Goal: Communication & Community: Participate in discussion

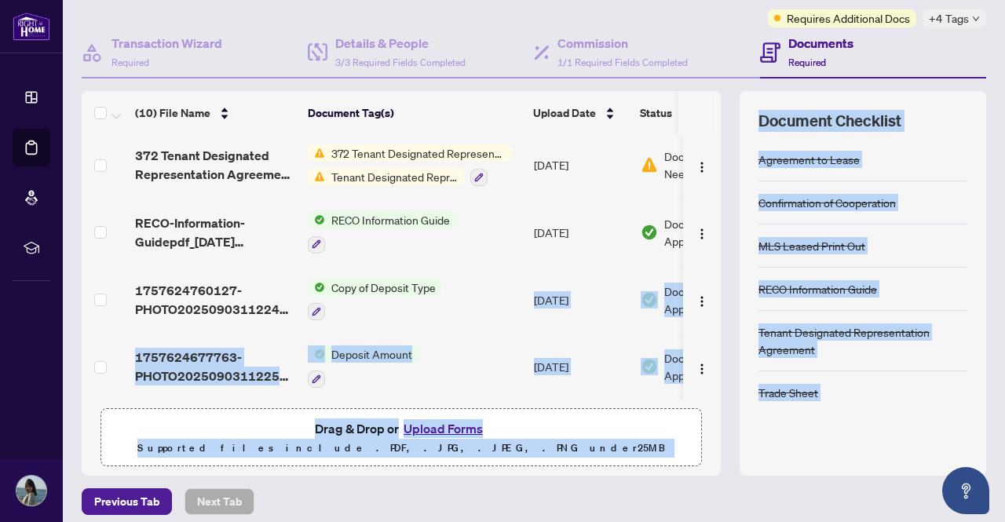
scroll to position [134, 0]
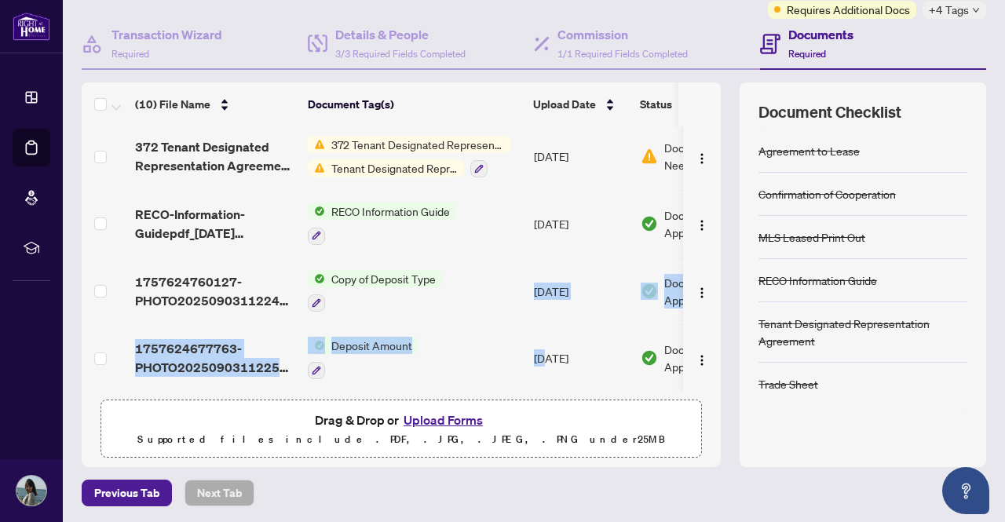
drag, startPoint x: 505, startPoint y: 517, endPoint x: 548, endPoint y: 320, distance: 201.8
click at [548, 320] on tbody "Agent_EFT_2514819.pdf Signed Copy Sep/29/2025 Pending Review Agent EFT 2514819.…" at bounding box center [444, 64] width 724 height 656
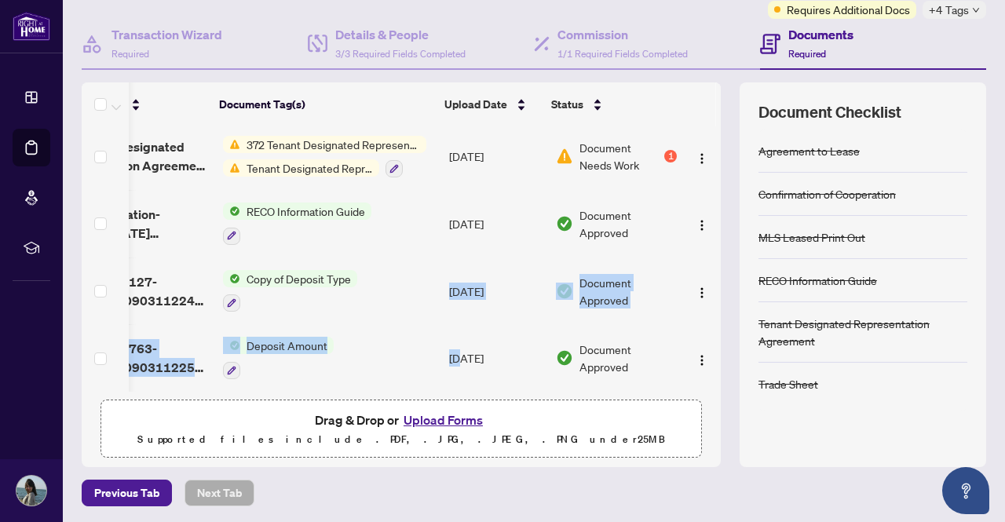
scroll to position [0, 0]
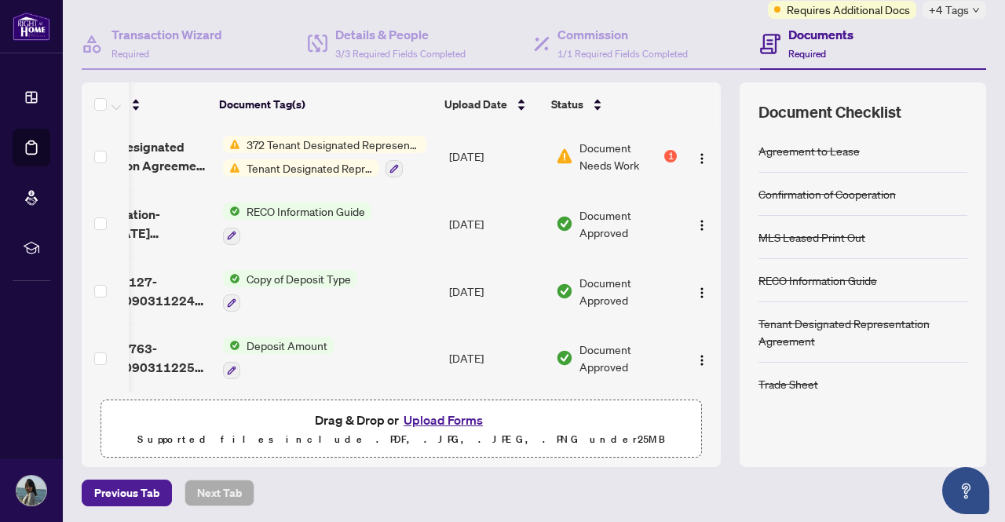
click at [580, 152] on span "Document Needs Work" at bounding box center [621, 156] width 82 height 35
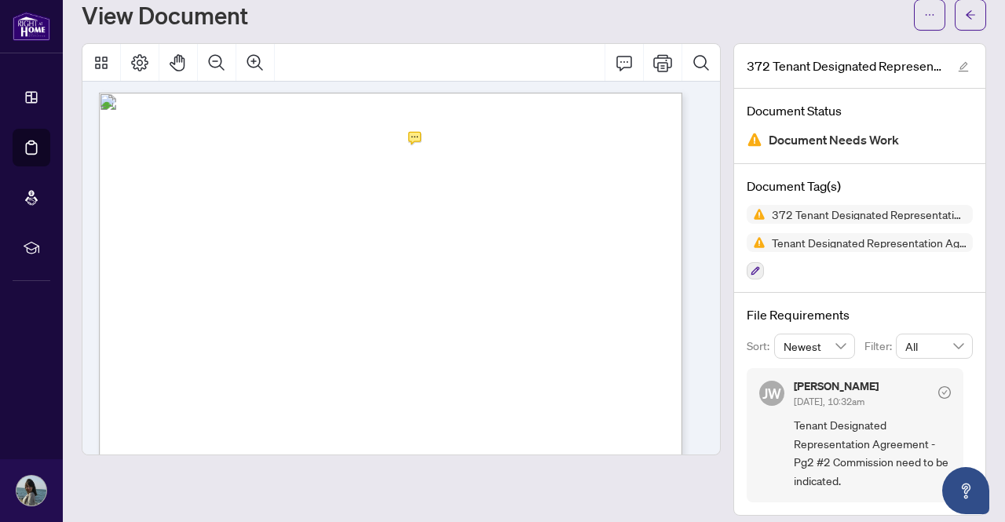
scroll to position [13, 0]
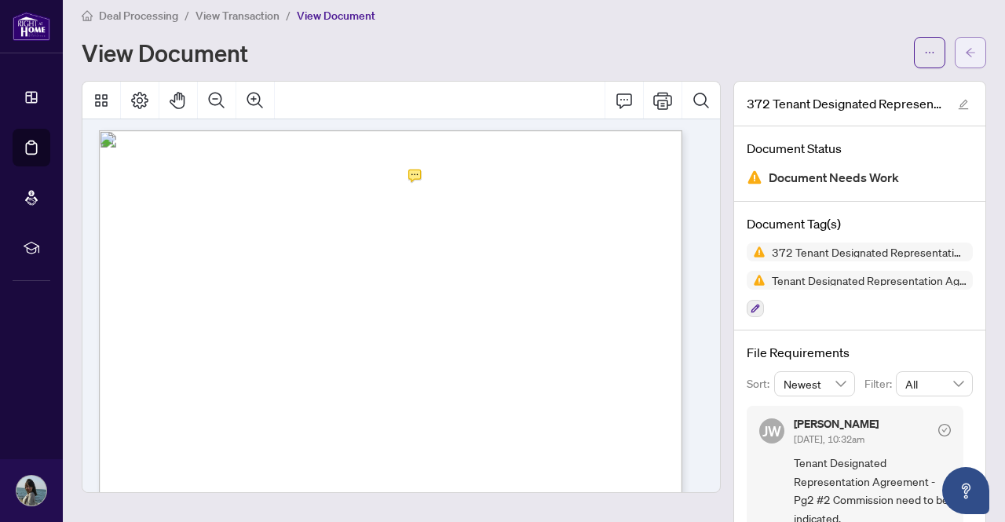
click at [965, 54] on button "button" at bounding box center [970, 52] width 31 height 31
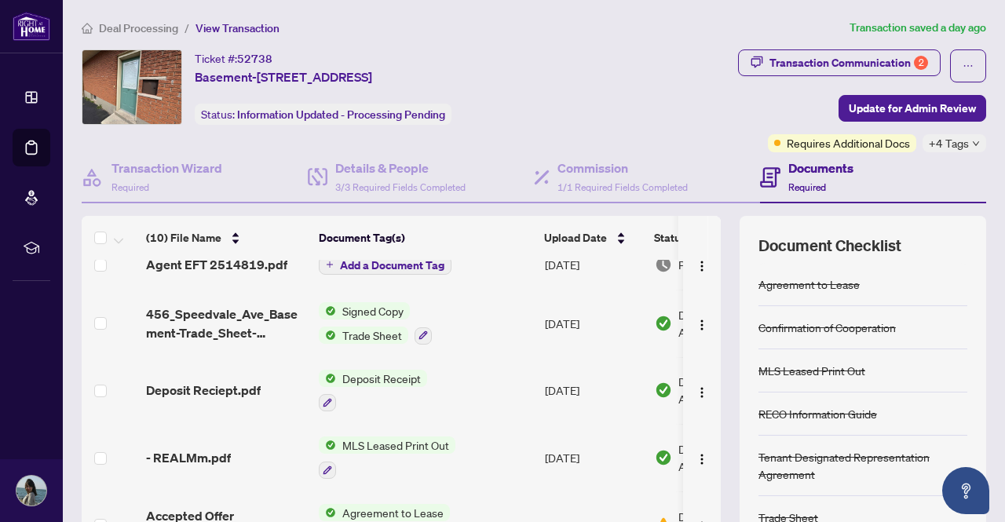
scroll to position [93, 0]
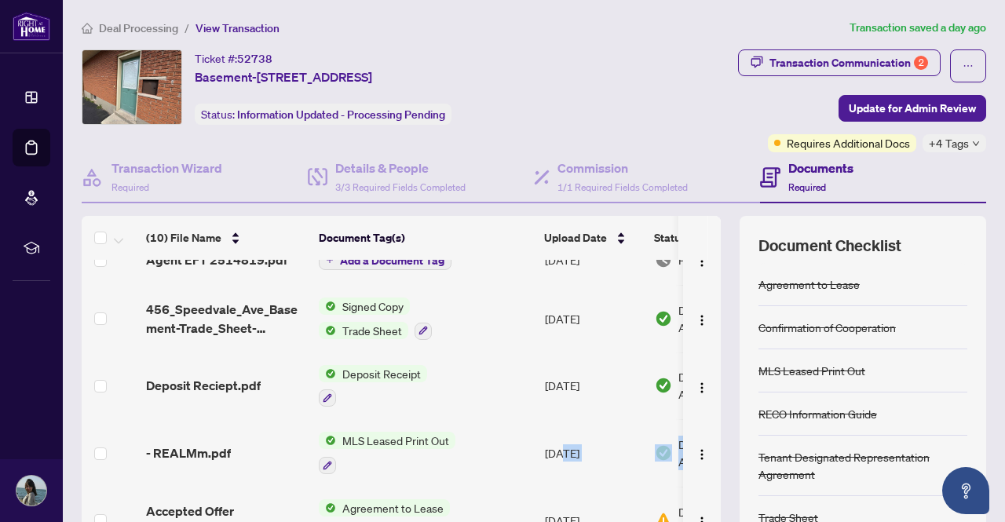
drag, startPoint x: 562, startPoint y: 518, endPoint x: 666, endPoint y: 411, distance: 148.9
click at [666, 411] on tbody "(10) File Name Document Tag(s) Upload Date Status Agent_EFT_2514819.pdf Signed …" at bounding box center [451, 495] width 738 height 656
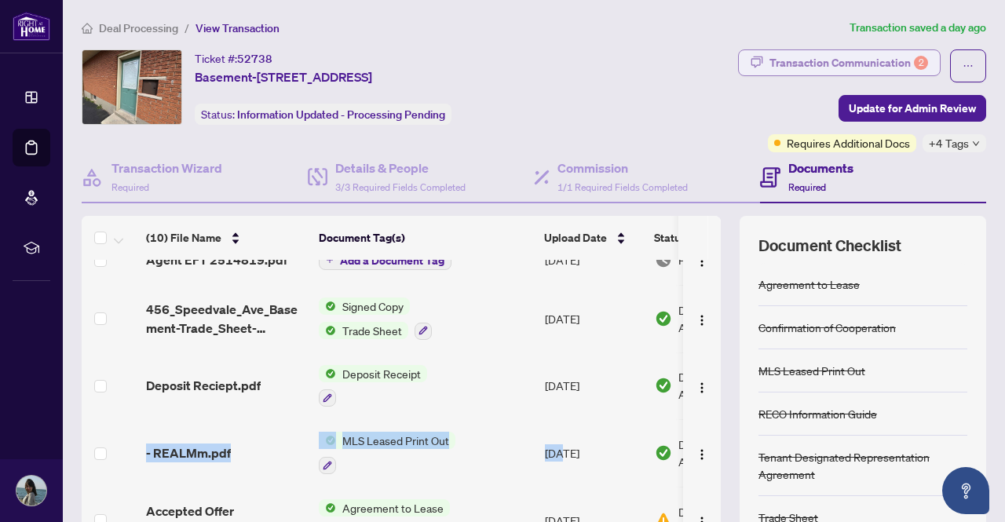
click at [877, 50] on div "Transaction Communication 2" at bounding box center [849, 62] width 159 height 25
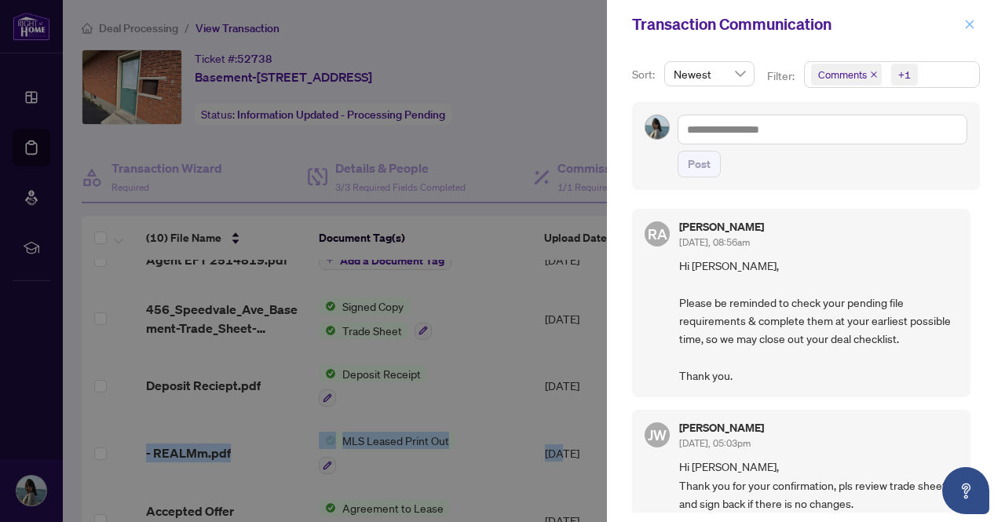
click at [972, 24] on icon "close" at bounding box center [970, 24] width 11 height 11
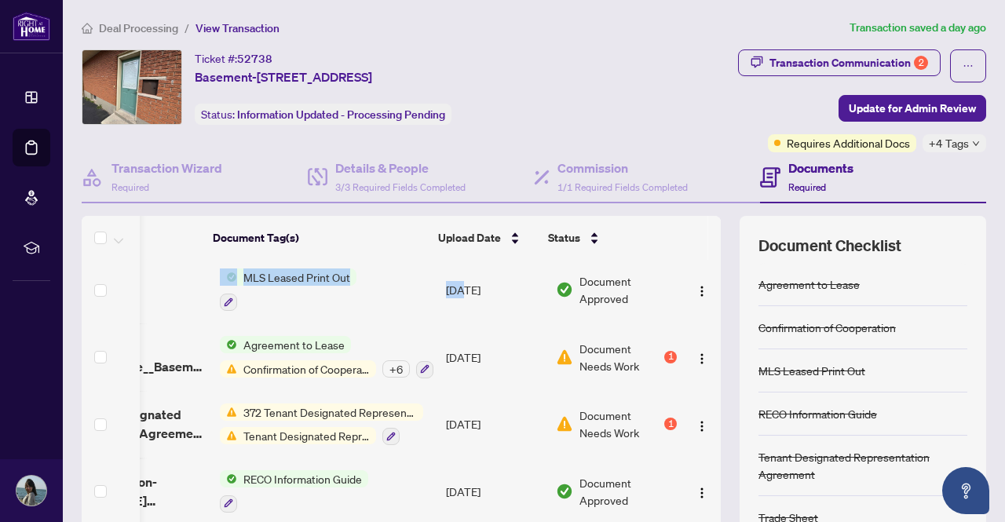
scroll to position [0, 115]
click at [580, 346] on span "Document Needs Work" at bounding box center [621, 357] width 82 height 35
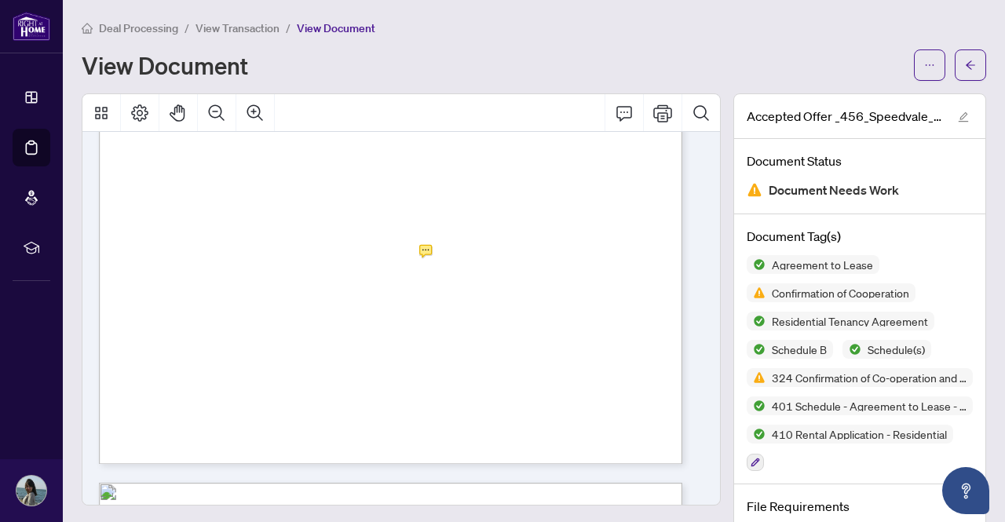
scroll to position [14342, 0]
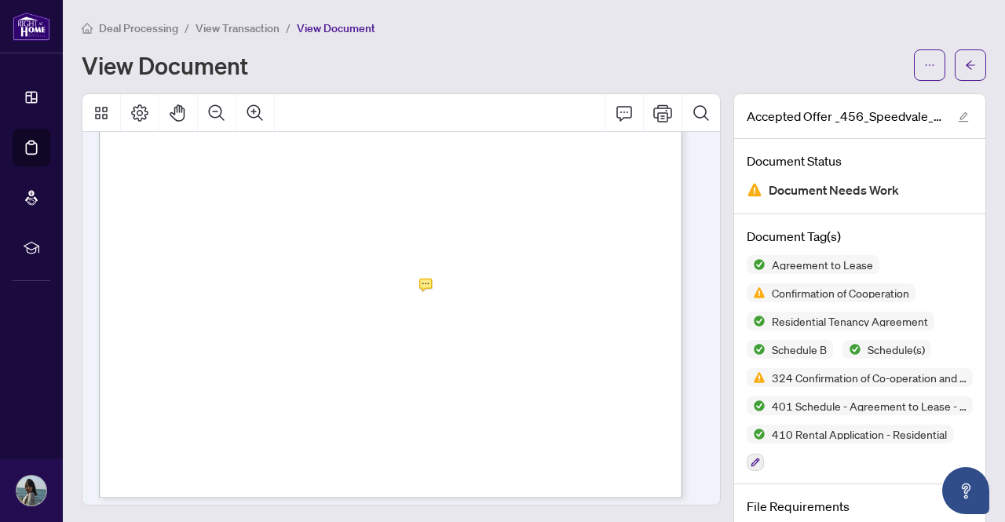
click at [957, 84] on div "Deal Processing / View Transaction / View Document View Document Accepted Offer…" at bounding box center [534, 394] width 905 height 751
click at [966, 68] on icon "arrow-left" at bounding box center [970, 64] width 9 height 9
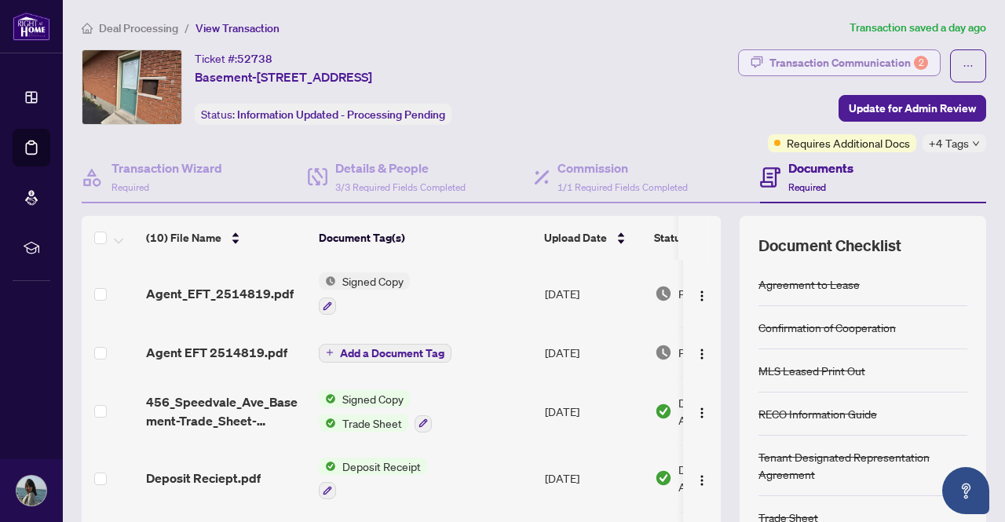
click at [844, 68] on div "Transaction Communication 2" at bounding box center [849, 62] width 159 height 25
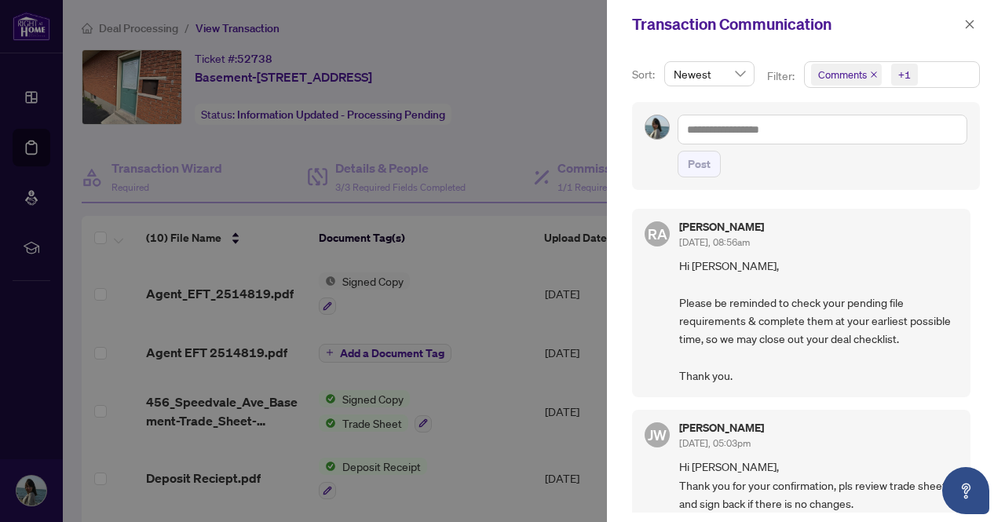
click at [977, 226] on div "Sort: Newest Filter: Comments +1 Post [PERSON_NAME] [DATE], 08:56am Hi [PERSON_…" at bounding box center [806, 286] width 398 height 474
click at [969, 22] on icon "close" at bounding box center [970, 24] width 11 height 11
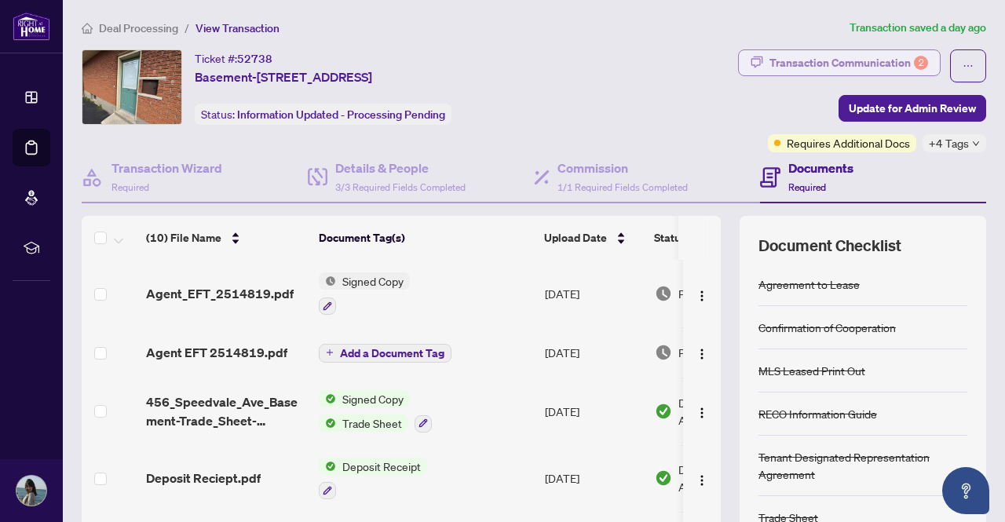
click at [792, 65] on div "Transaction Communication 2" at bounding box center [849, 62] width 159 height 25
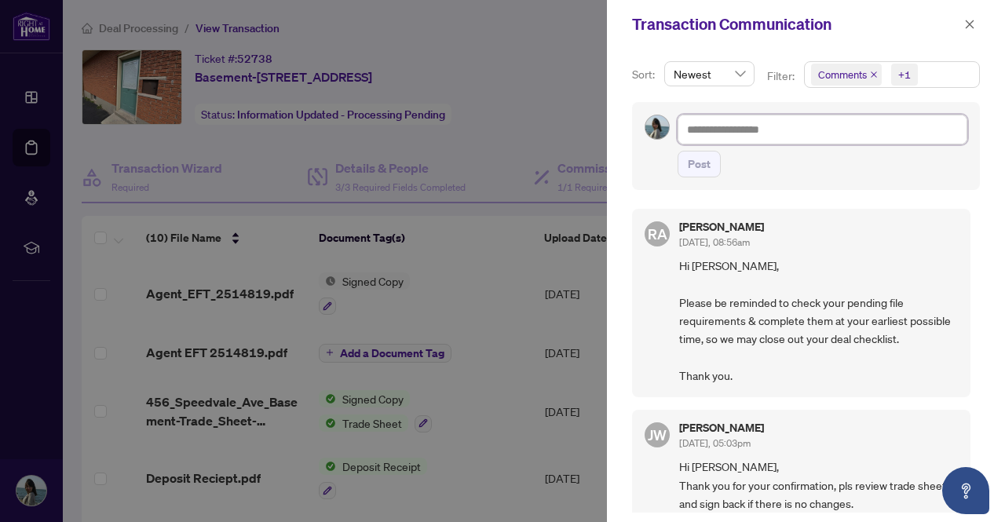
click at [735, 129] on textarea at bounding box center [823, 129] width 290 height 29
paste textarea "**********"
type textarea "**********"
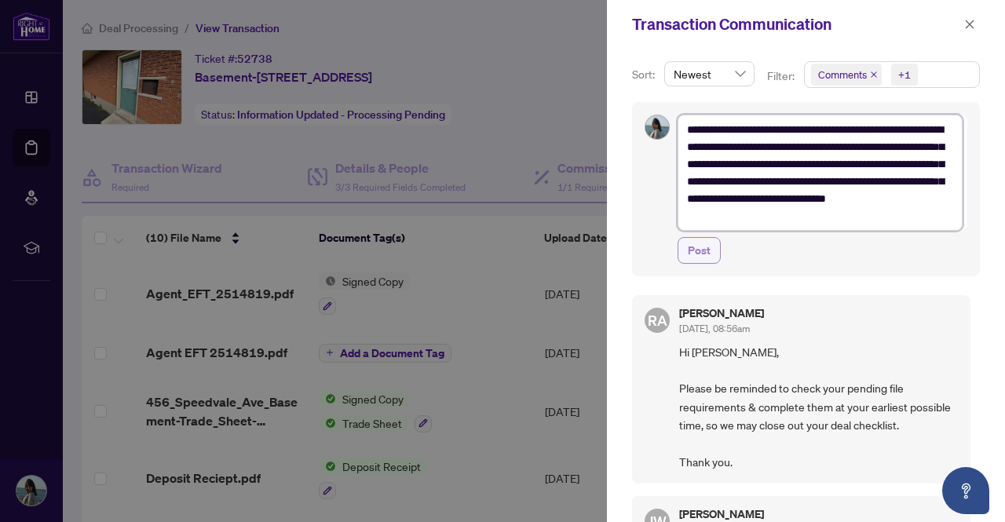
type textarea "**********"
click at [696, 243] on span "Post" at bounding box center [699, 250] width 23 height 25
type textarea "**********"
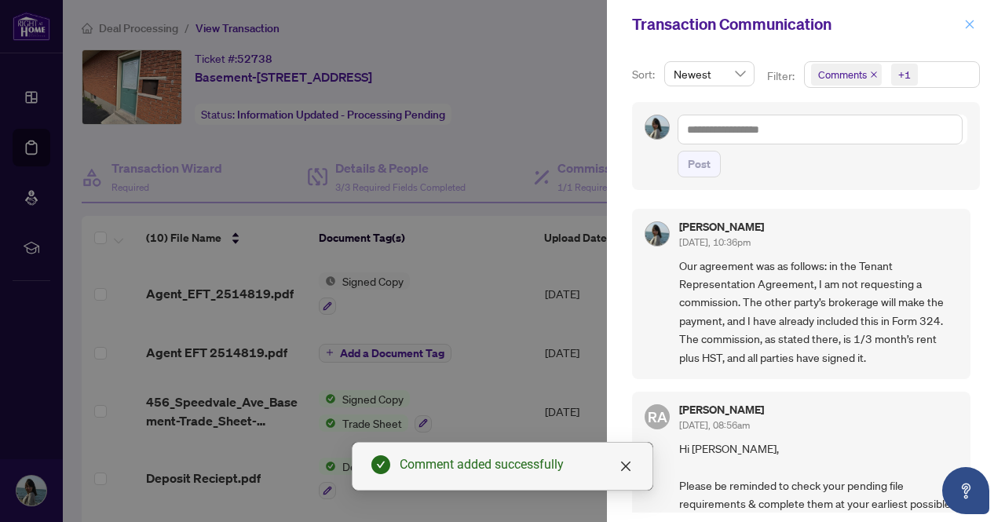
click at [973, 26] on icon "close" at bounding box center [970, 24] width 11 height 11
